Goal: Task Accomplishment & Management: Complete application form

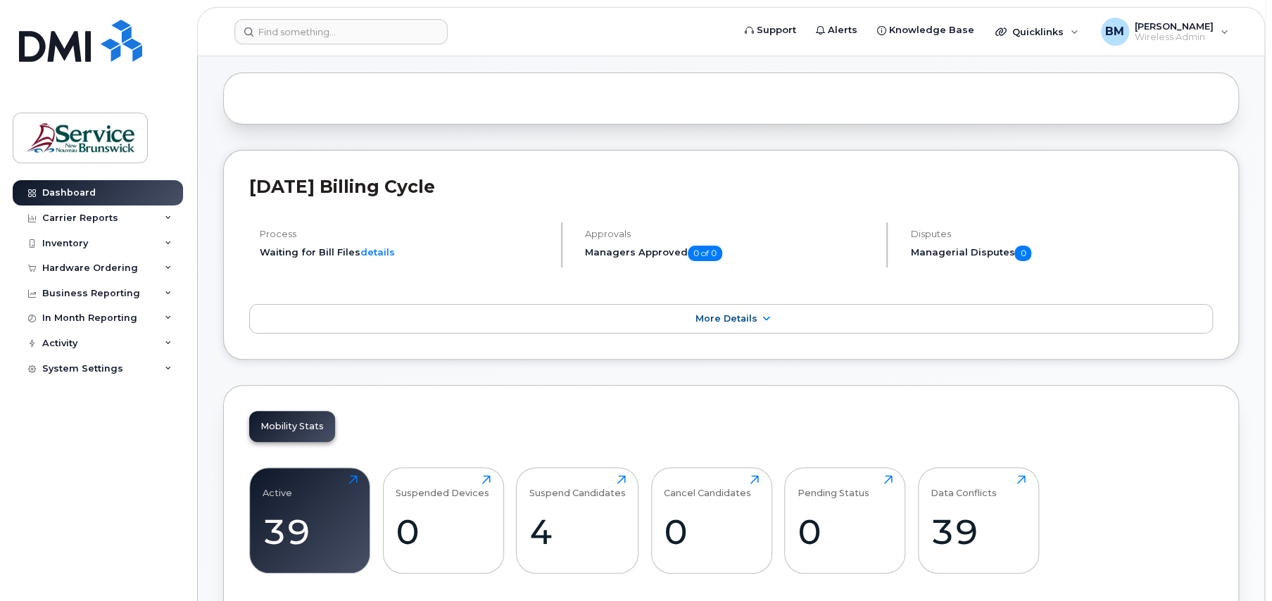
scroll to position [141, 0]
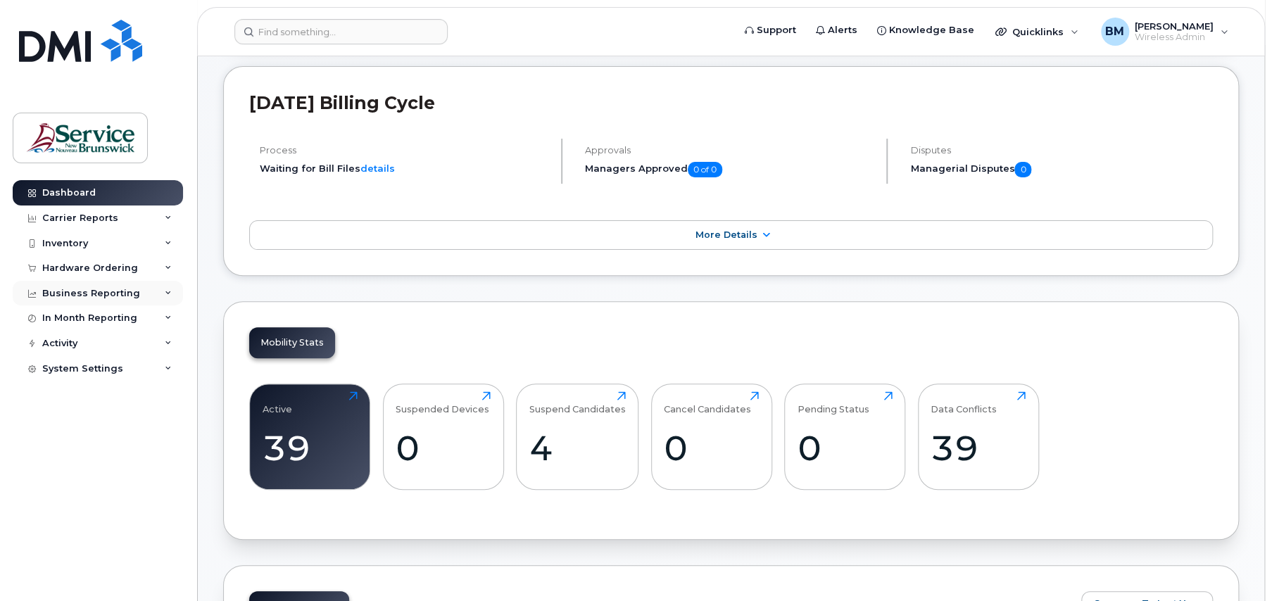
click at [131, 282] on div "Business Reporting" at bounding box center [98, 293] width 170 height 25
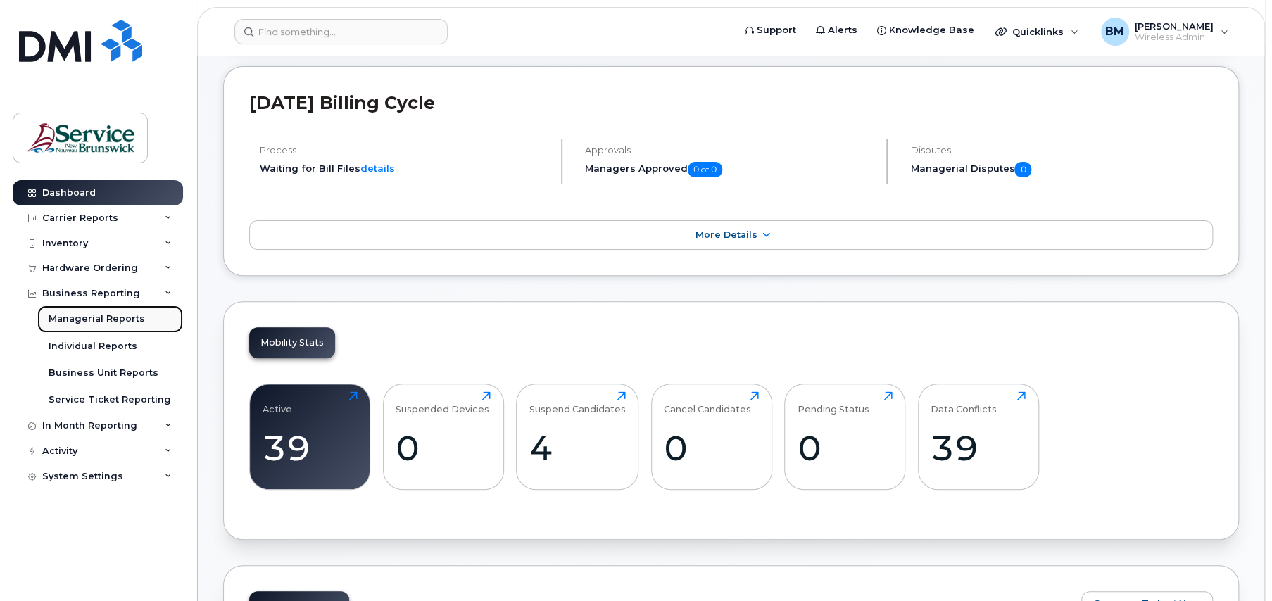
click at [122, 317] on div "Managerial Reports" at bounding box center [97, 319] width 96 height 13
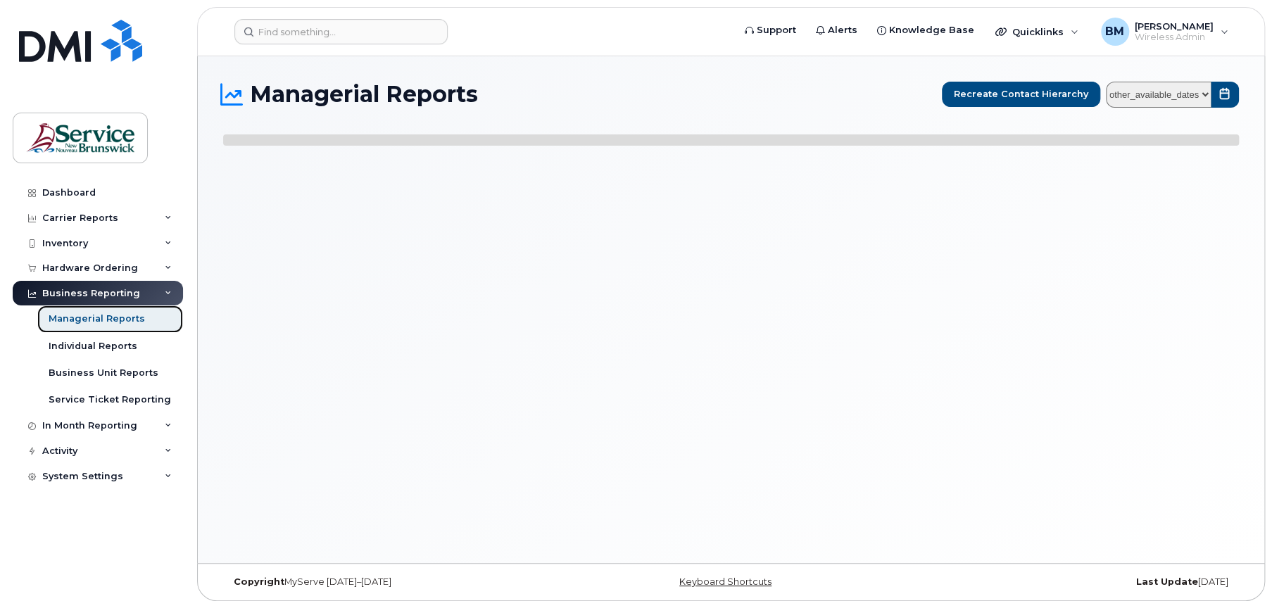
select select
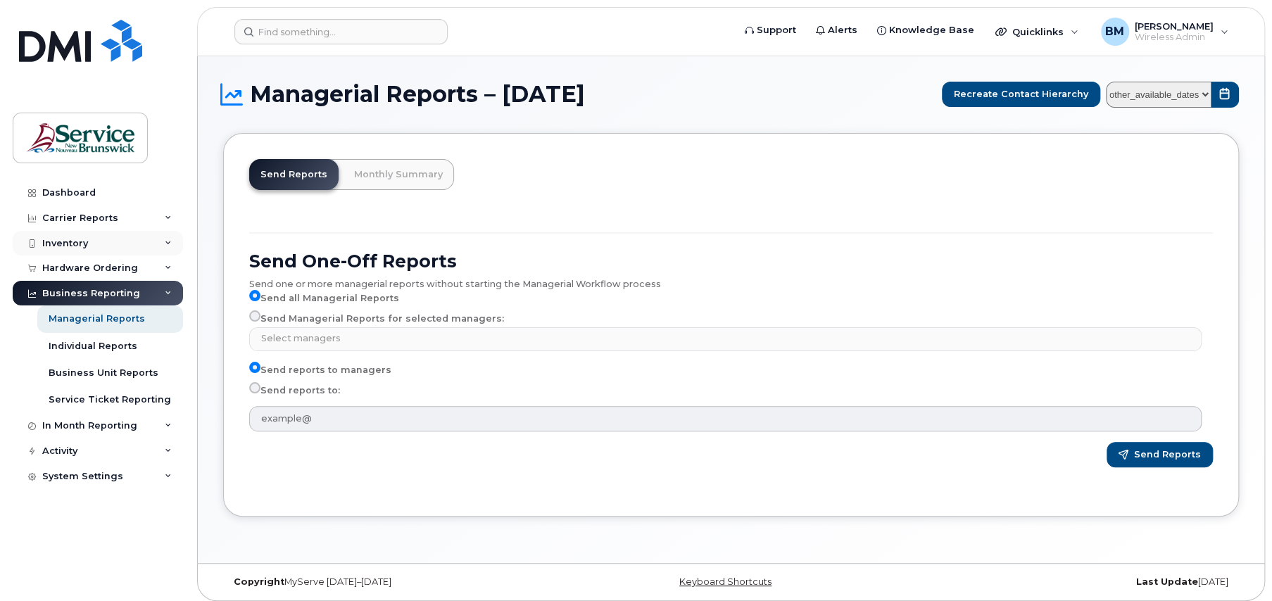
click at [84, 241] on div "Inventory" at bounding box center [65, 243] width 46 height 11
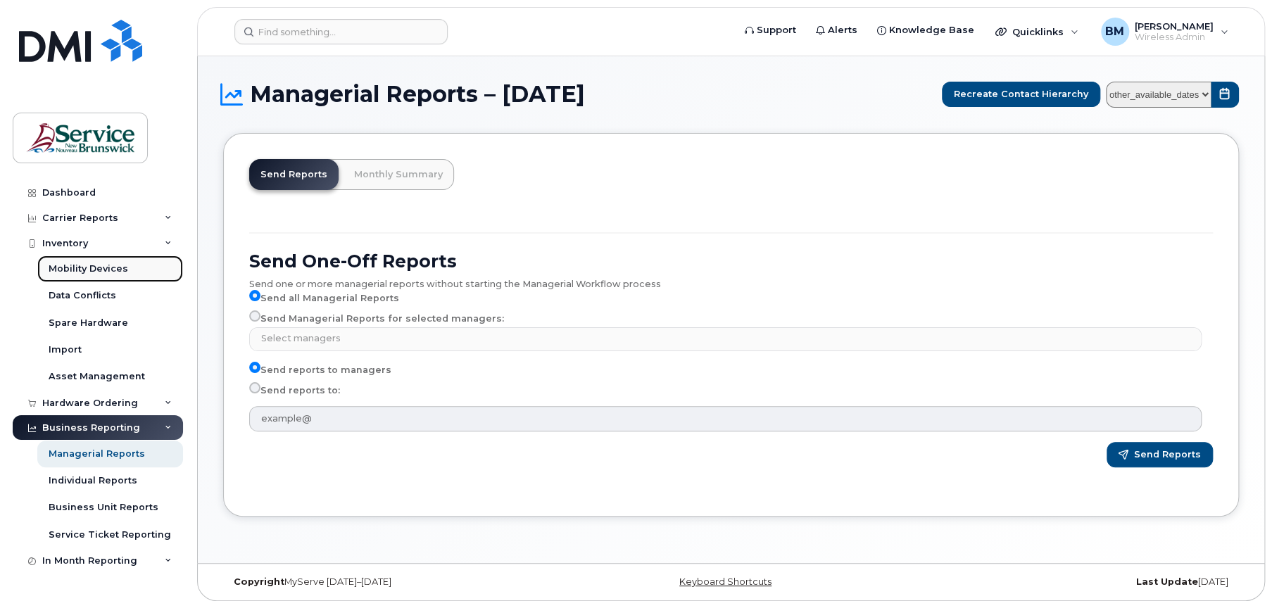
click at [87, 270] on div "Mobility Devices" at bounding box center [89, 269] width 80 height 13
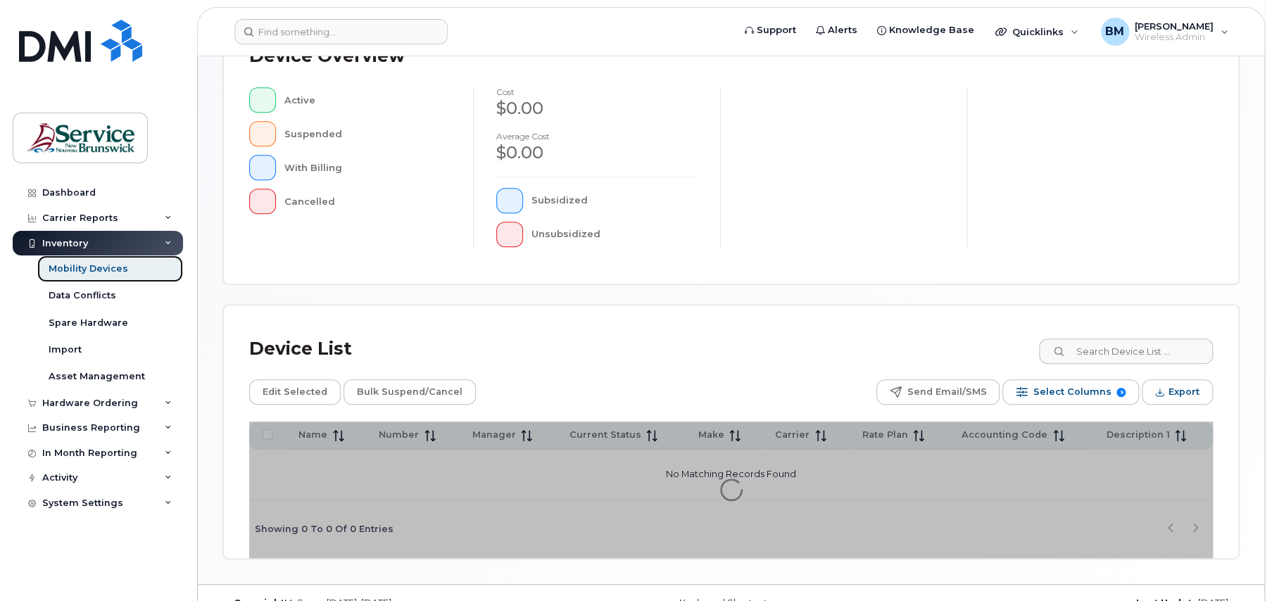
scroll to position [365, 0]
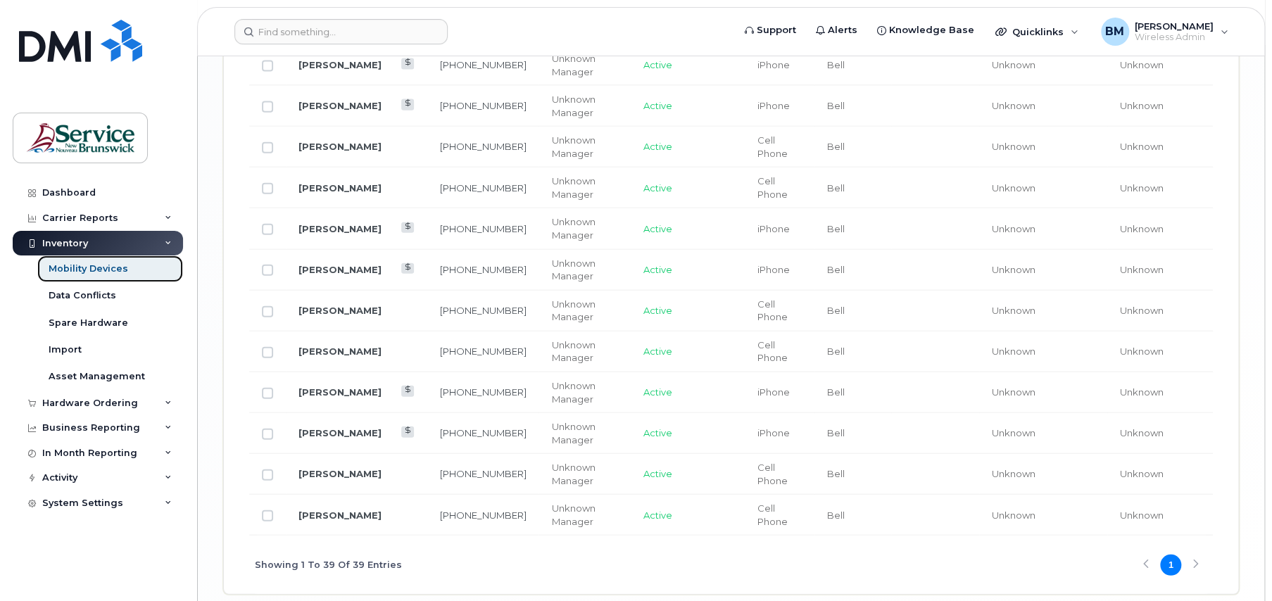
scroll to position [1947, 0]
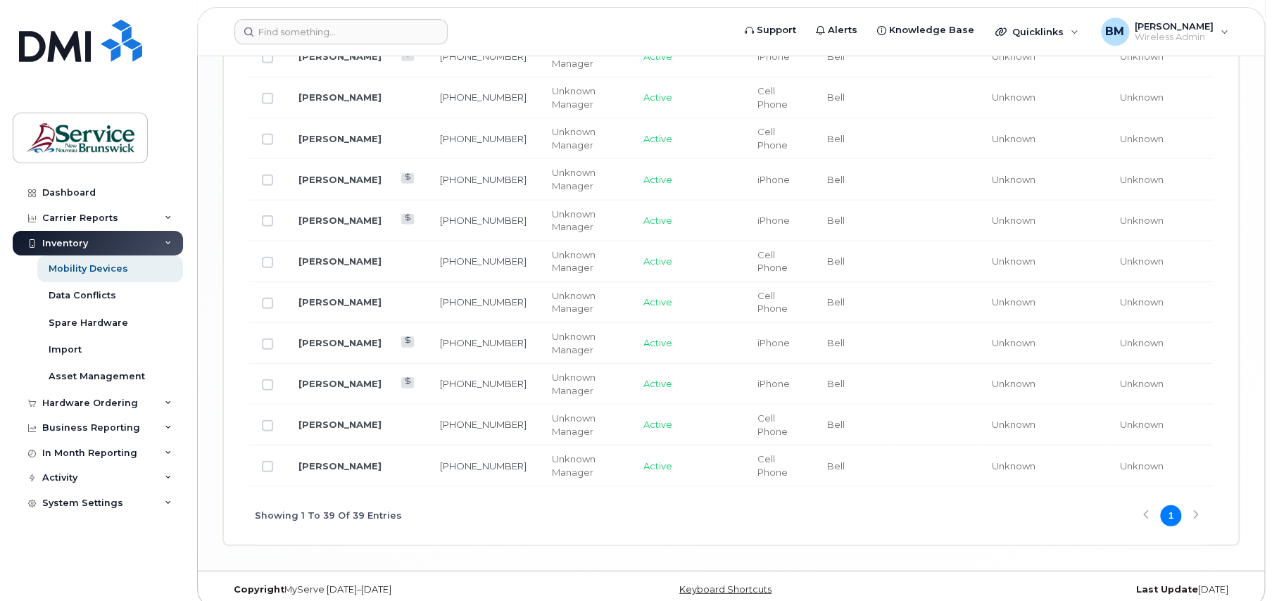
click at [1191, 501] on div "Showing 1 To 39 Of 39 Entries 1" at bounding box center [731, 515] width 964 height 58
click at [1183, 503] on div "Showing 1 To 39 Of 39 Entries 1" at bounding box center [731, 515] width 964 height 58
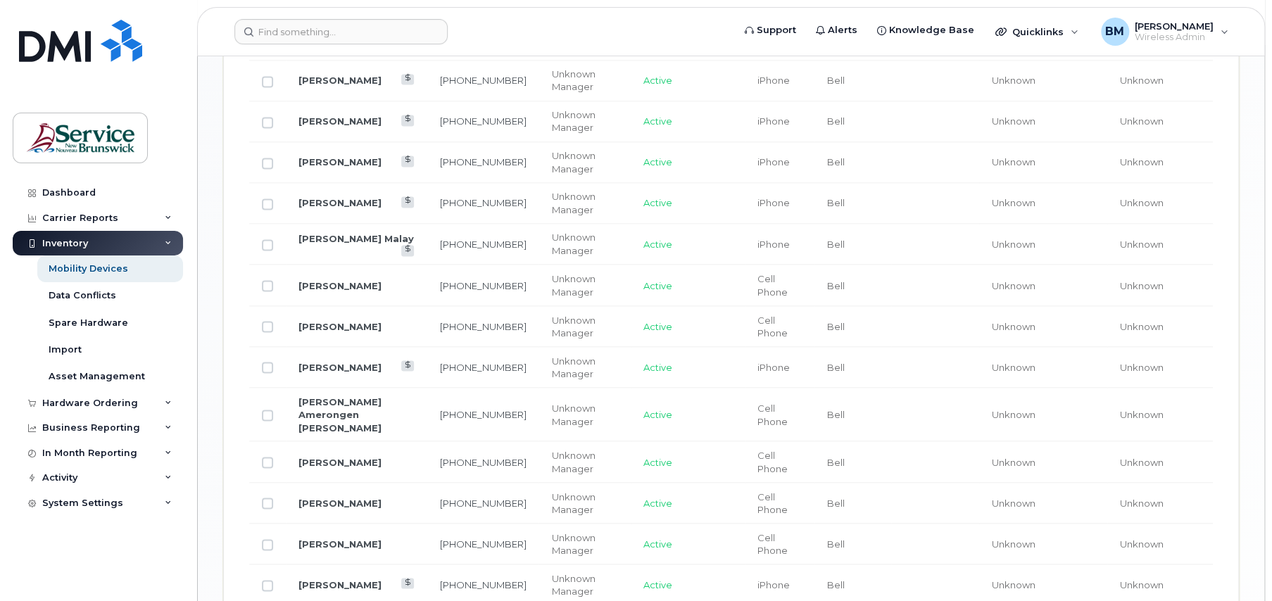
scroll to position [1314, 0]
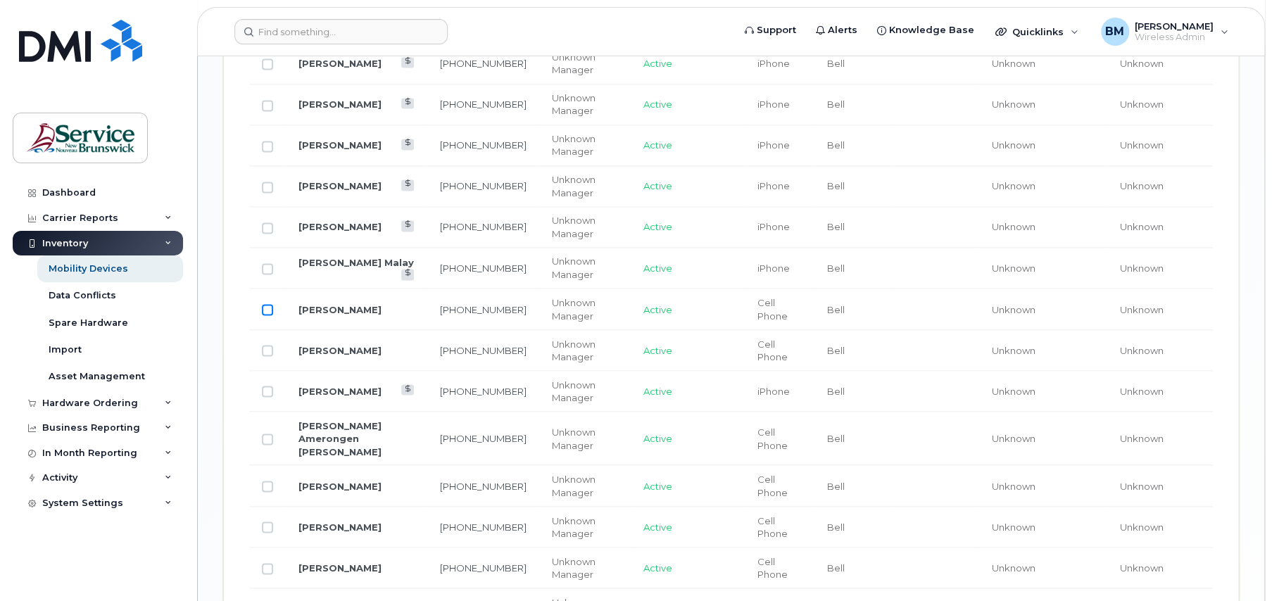
click at [271, 308] on td at bounding box center [267, 309] width 37 height 41
click at [265, 308] on input "Row Unselected" at bounding box center [267, 309] width 11 height 11
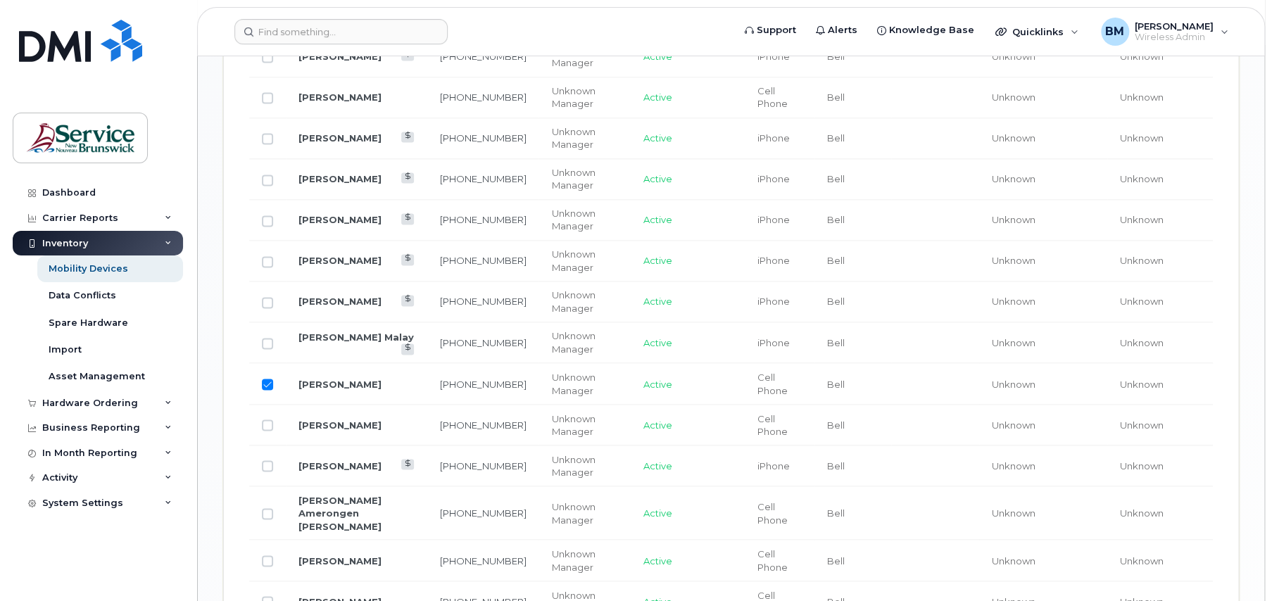
scroll to position [1243, 0]
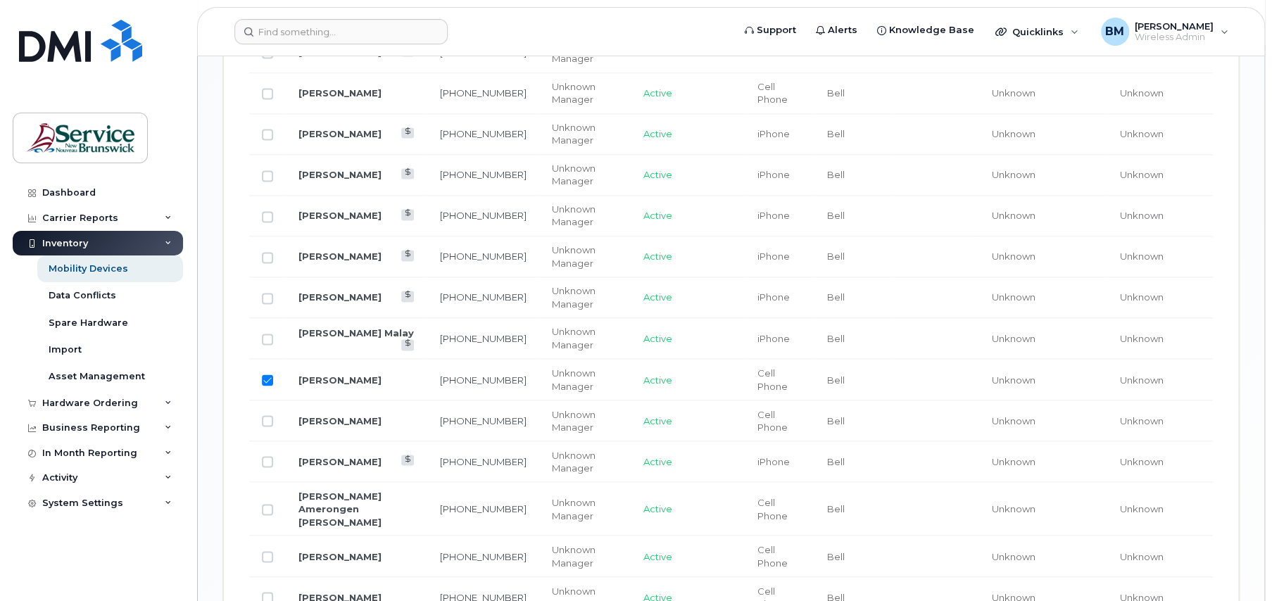
click at [262, 378] on input "Row Selected" at bounding box center [267, 380] width 11 height 11
checkbox input "false"
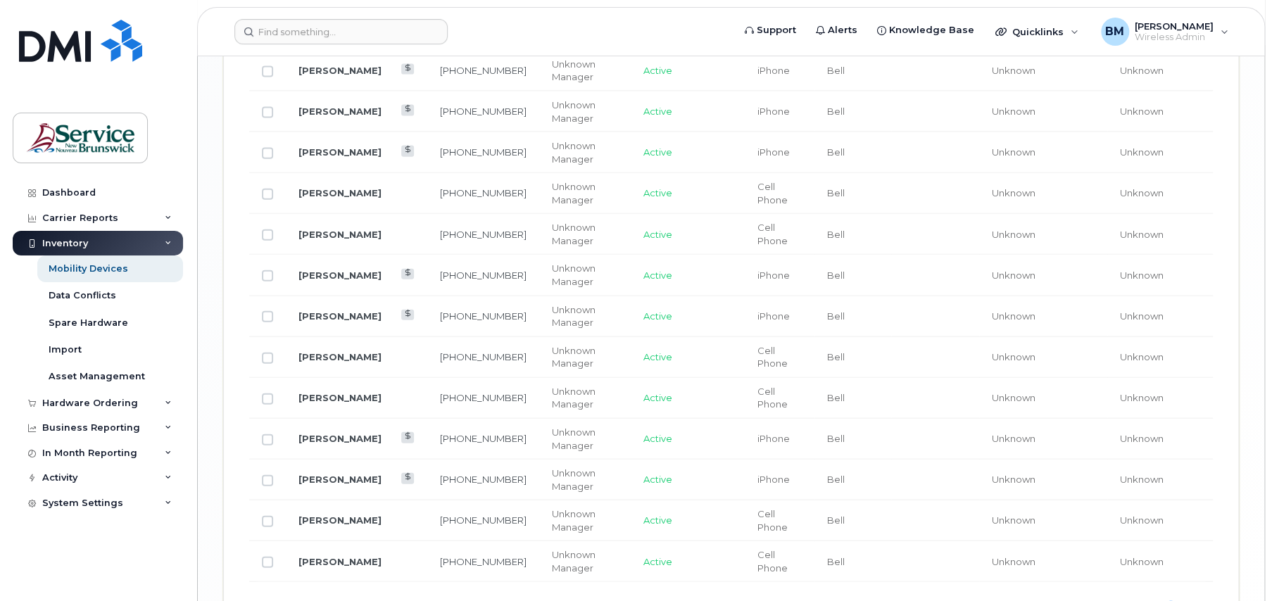
scroll to position [1877, 0]
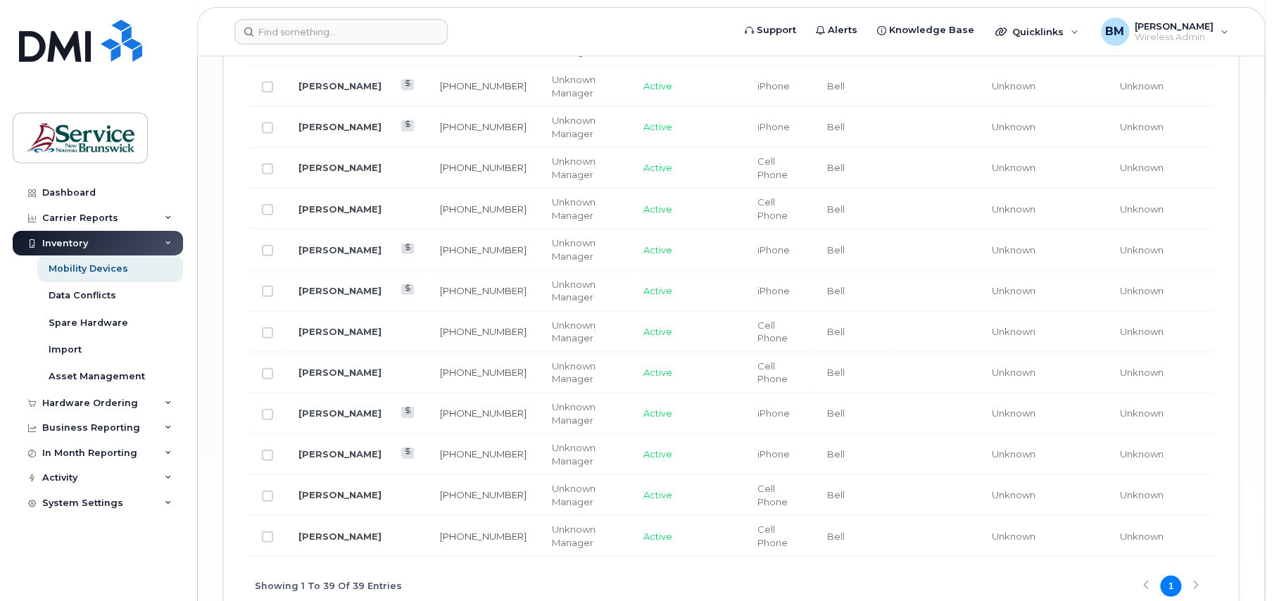
click at [78, 238] on div "Inventory" at bounding box center [65, 243] width 46 height 11
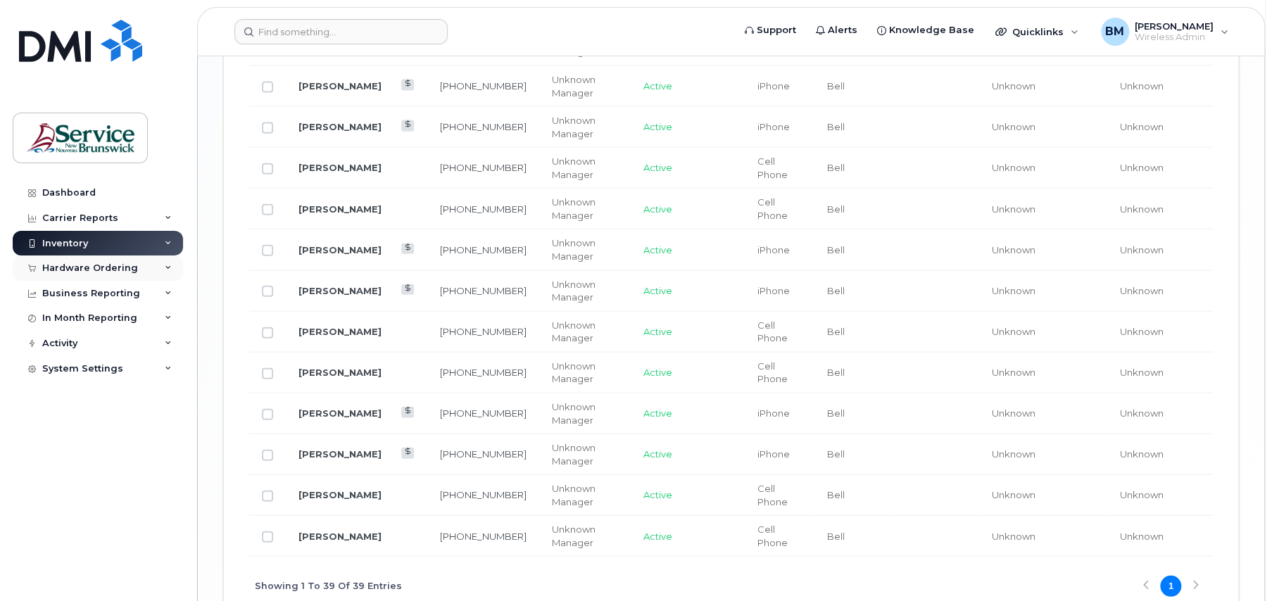
click at [87, 260] on div "Hardware Ordering" at bounding box center [98, 268] width 170 height 25
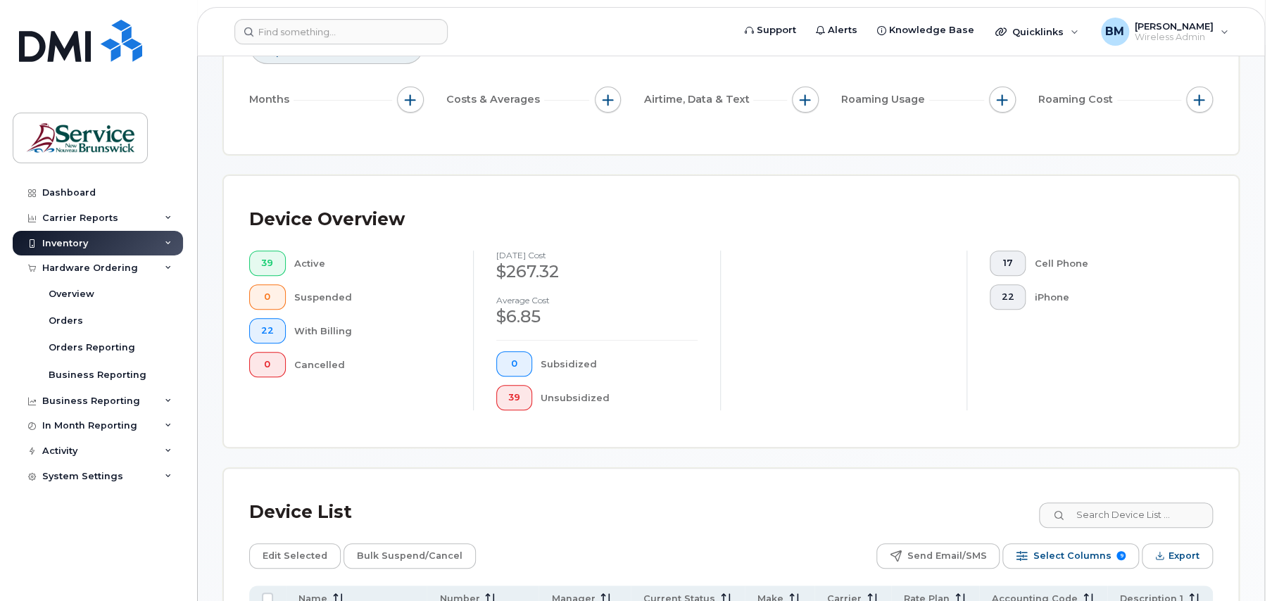
scroll to position [187, 0]
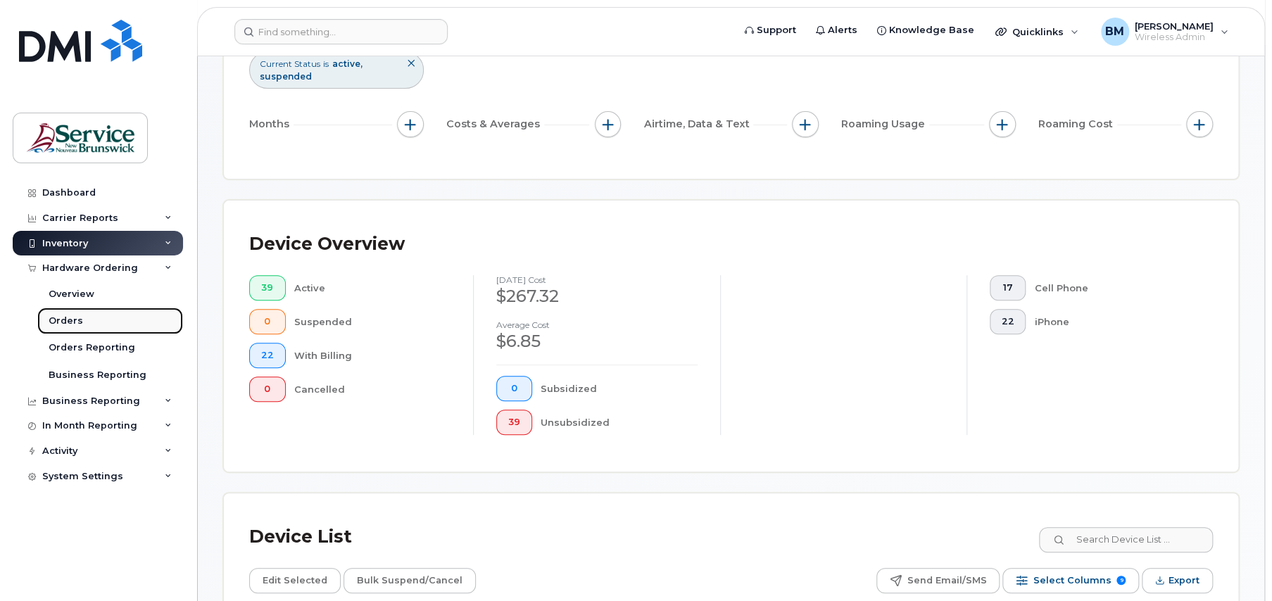
click at [68, 320] on div "Orders" at bounding box center [66, 321] width 34 height 13
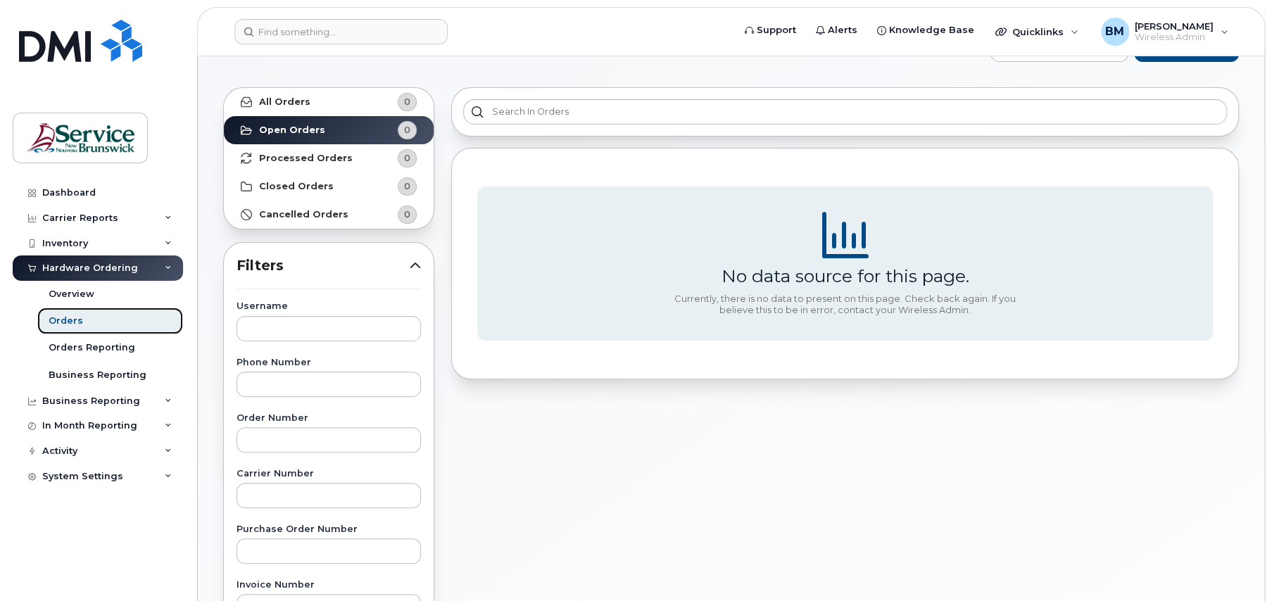
scroll to position [70, 0]
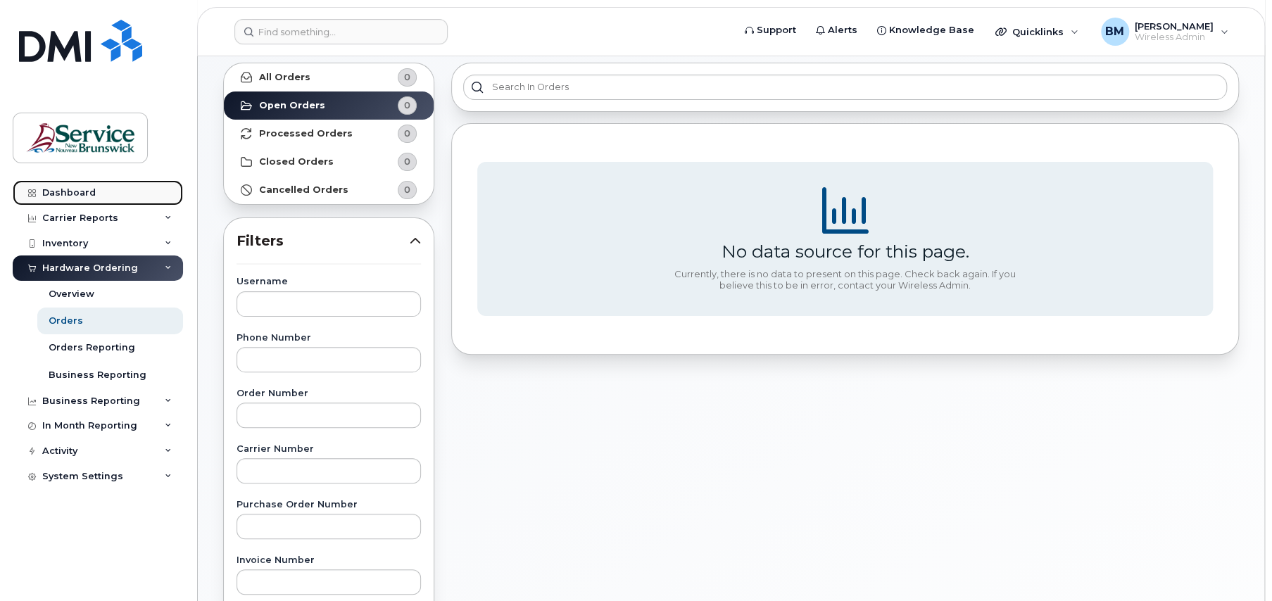
click at [73, 190] on div "Dashboard" at bounding box center [69, 192] width 54 height 11
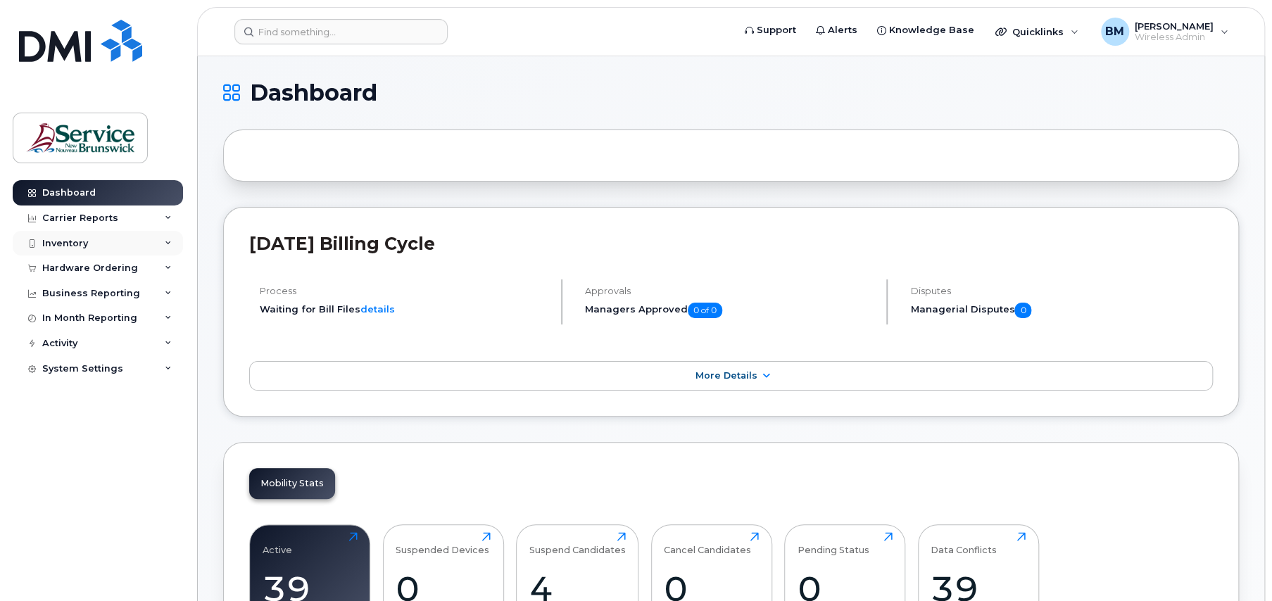
click at [83, 238] on div "Inventory" at bounding box center [65, 243] width 46 height 11
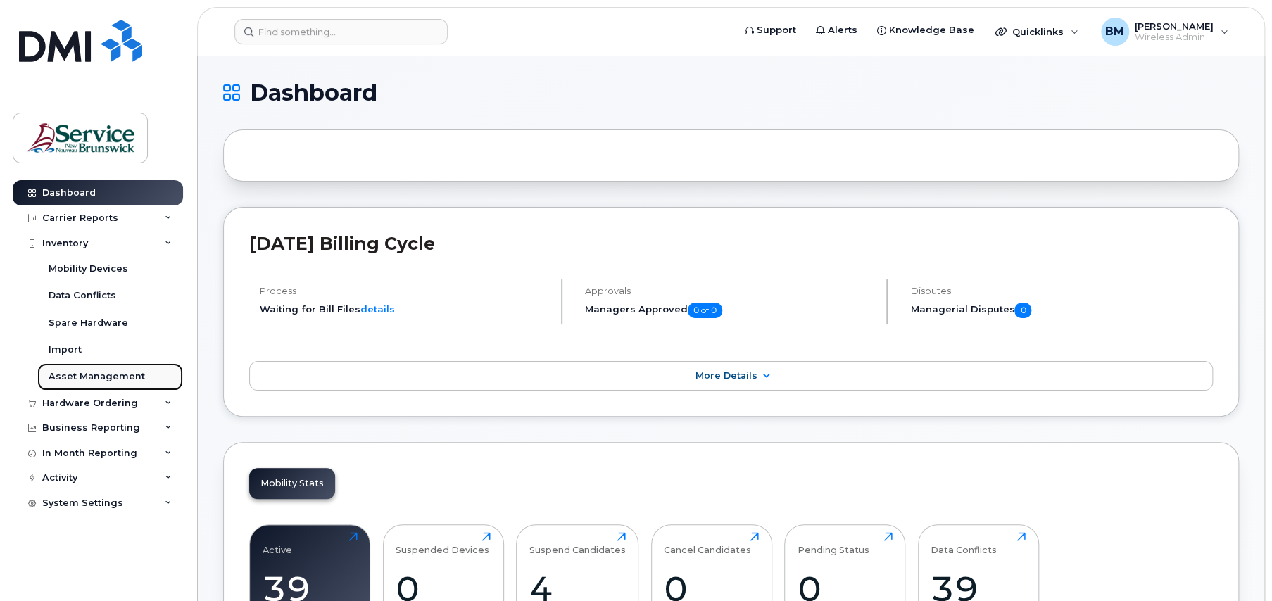
click at [94, 369] on link "Asset Management" at bounding box center [110, 376] width 146 height 27
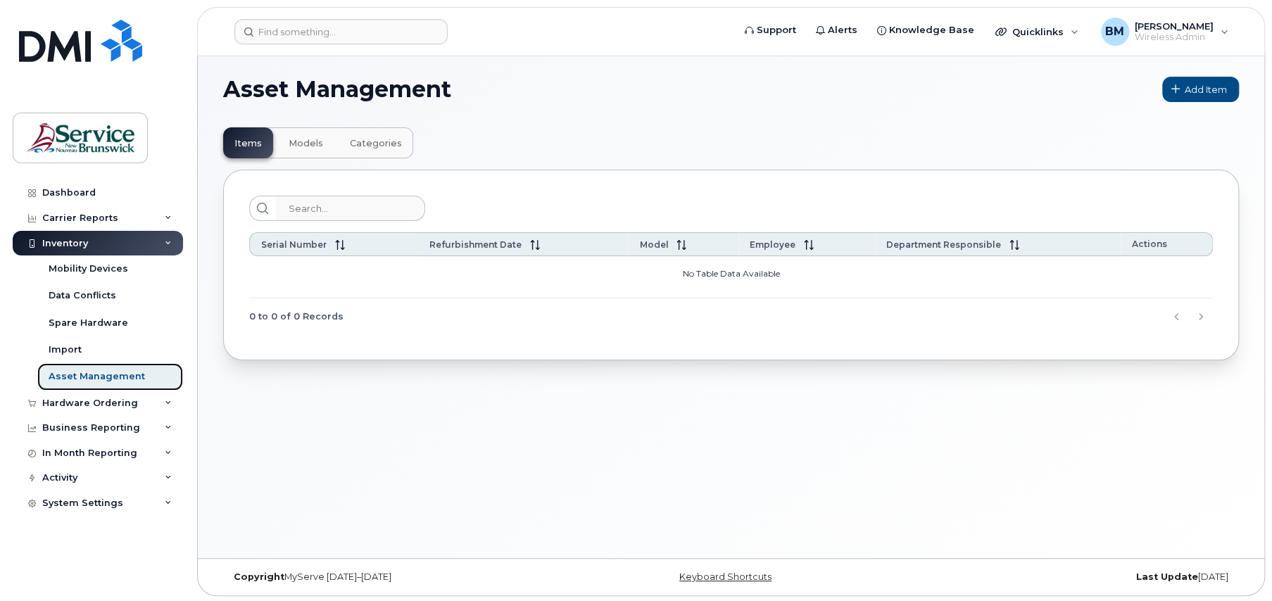
scroll to position [6, 0]
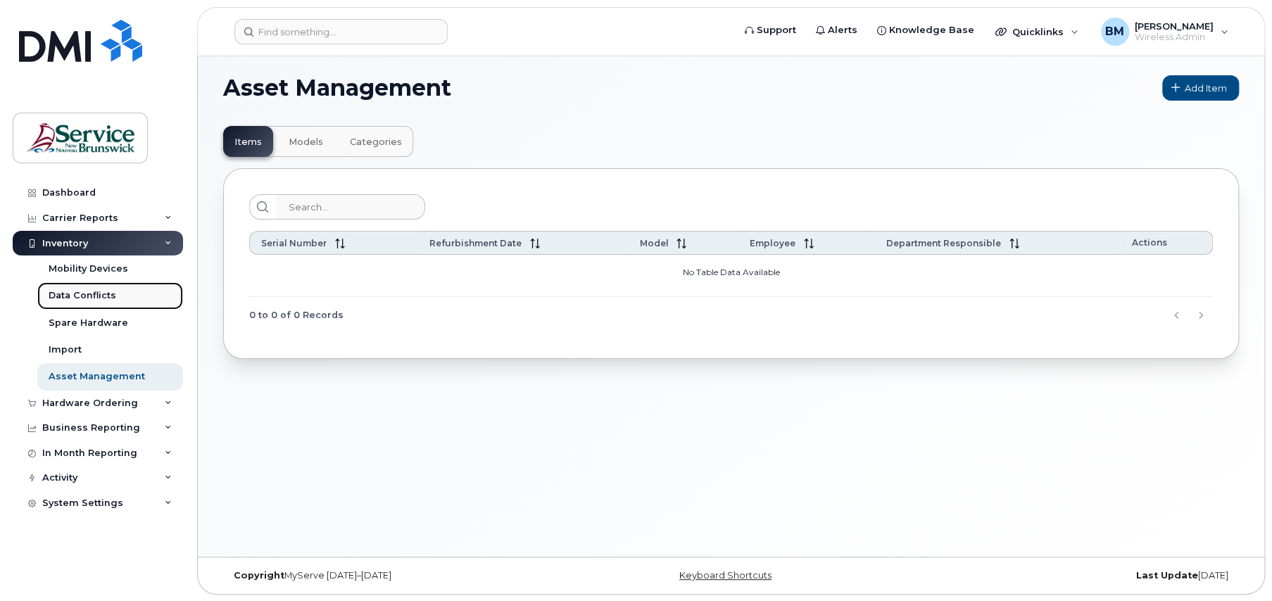
click at [69, 301] on div "Data Conflicts" at bounding box center [83, 295] width 68 height 13
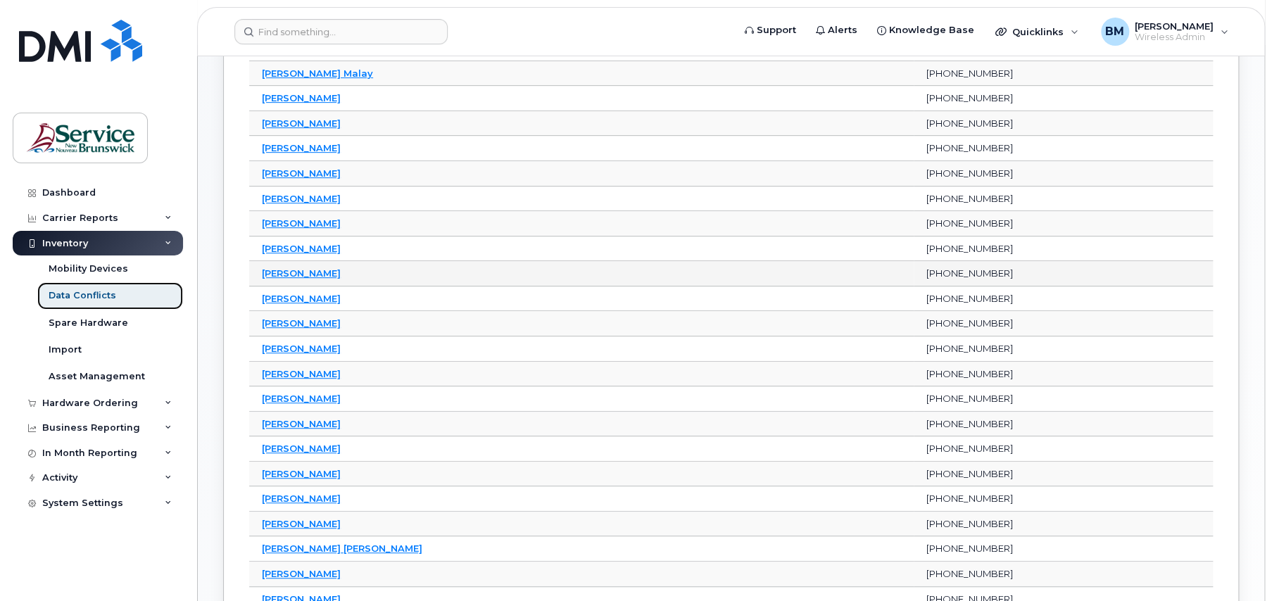
scroll to position [282, 0]
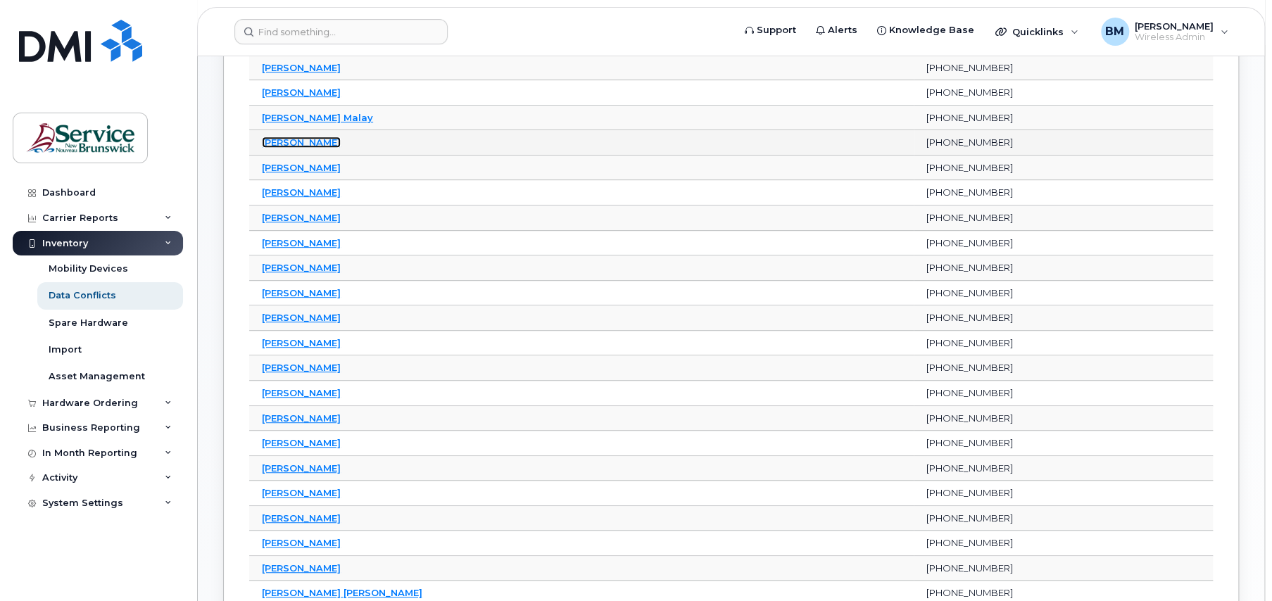
click at [303, 145] on link "[PERSON_NAME]" at bounding box center [301, 142] width 79 height 11
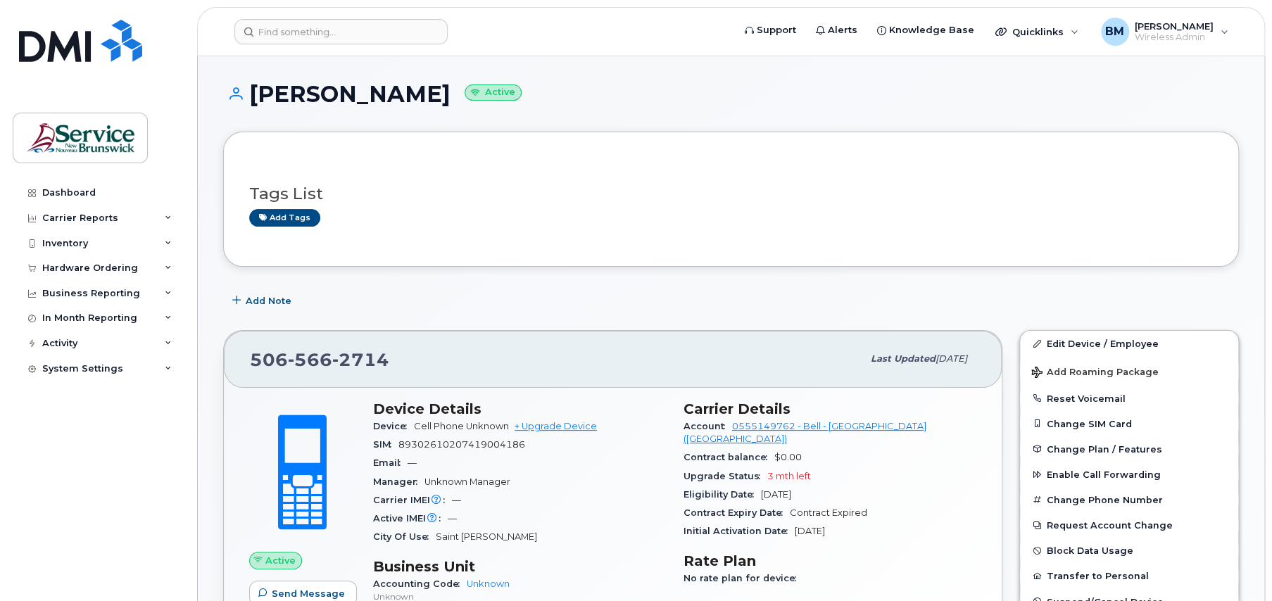
scroll to position [70, 0]
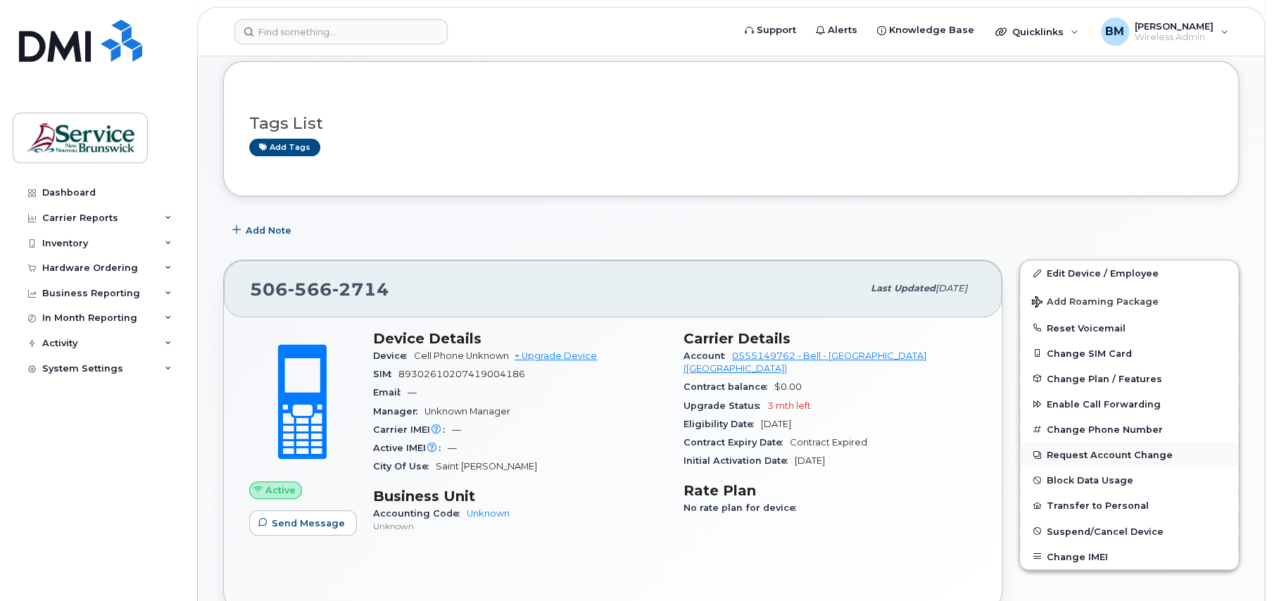
click at [1075, 453] on button "Request Account Change" at bounding box center [1129, 454] width 218 height 25
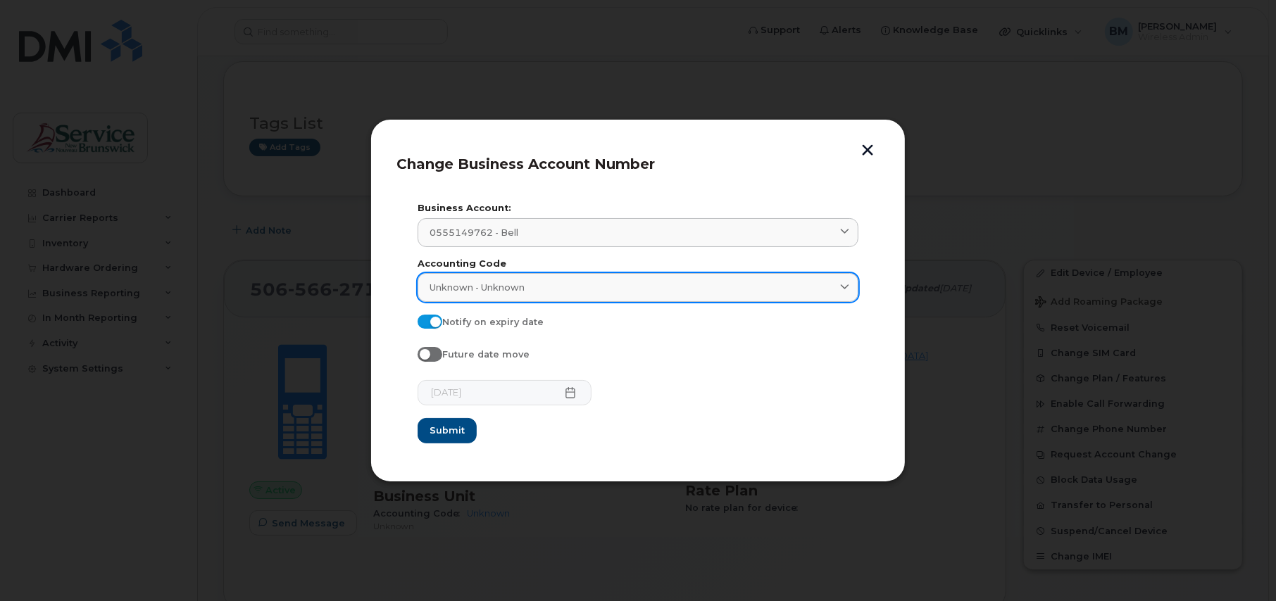
click at [843, 289] on icon at bounding box center [844, 287] width 9 height 9
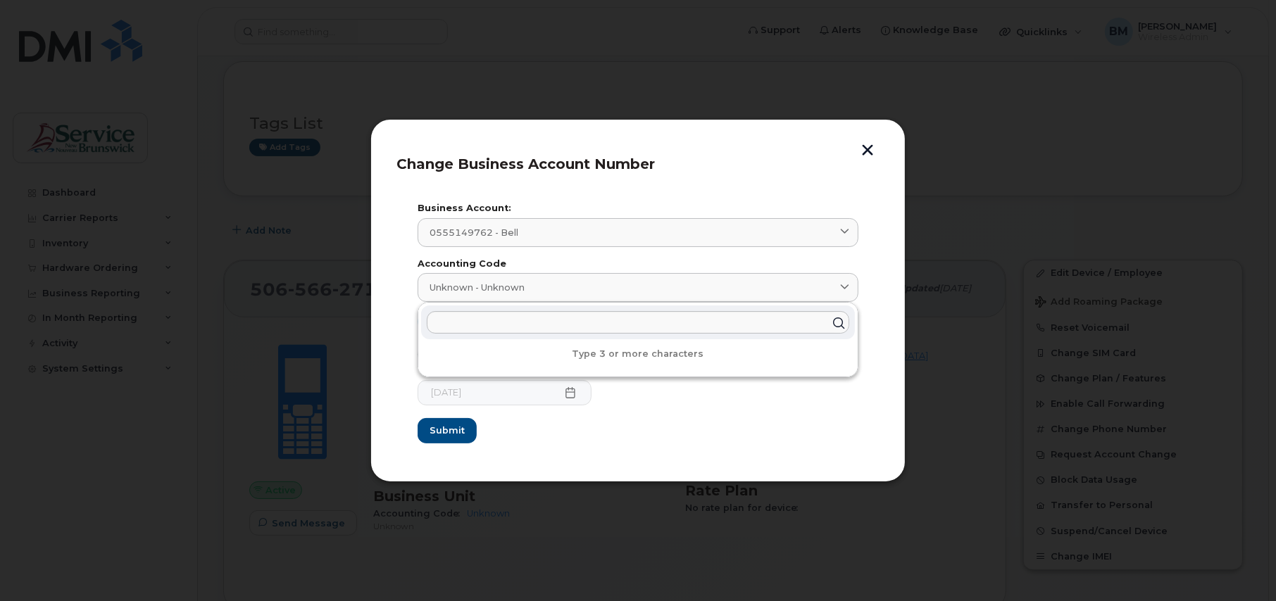
click at [952, 220] on div at bounding box center [638, 300] width 1276 height 601
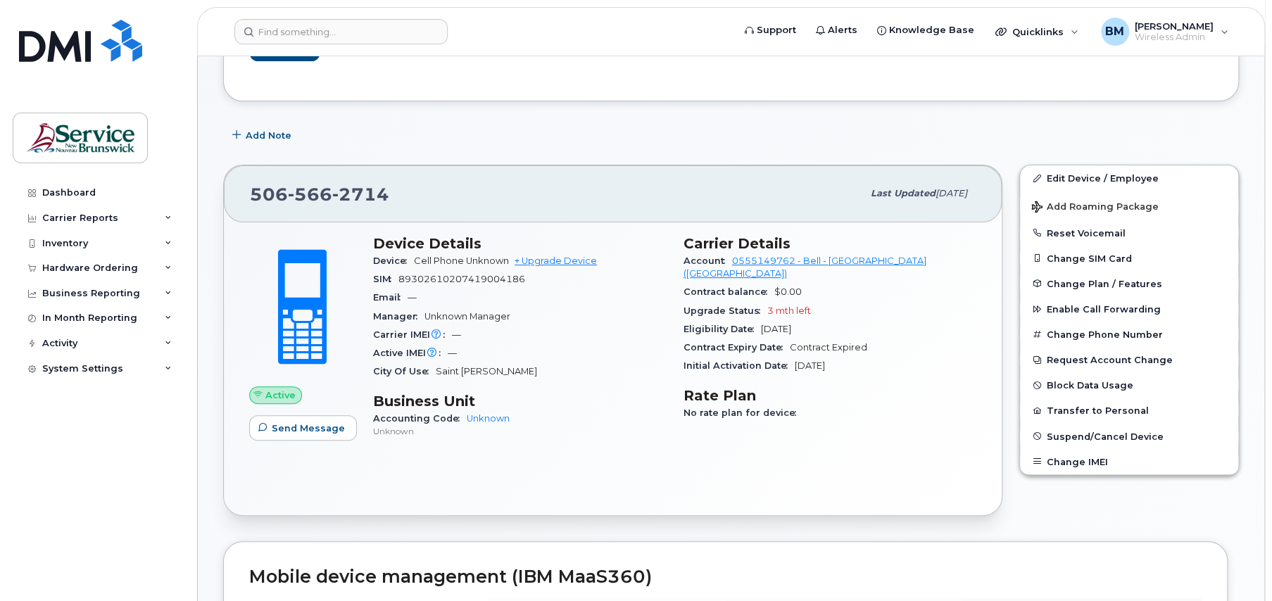
scroll to position [141, 0]
